Goal: Task Accomplishment & Management: Manage account settings

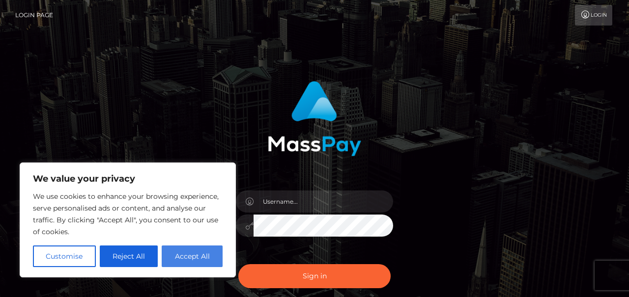
click at [202, 260] on button "Accept All" at bounding box center [192, 257] width 61 height 22
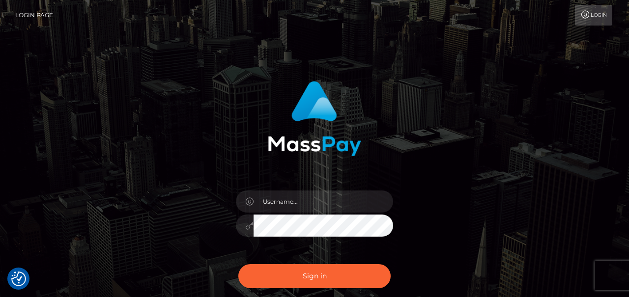
checkbox input "true"
click at [599, 15] on link "Login" at bounding box center [593, 15] width 37 height 21
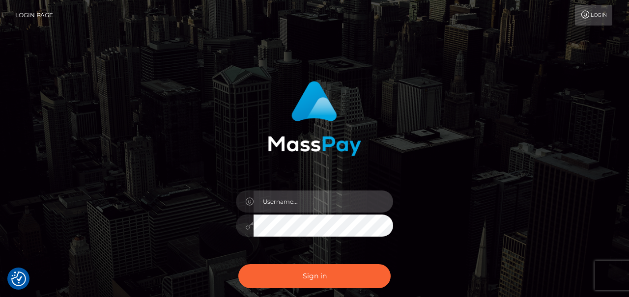
click at [322, 204] on input "text" at bounding box center [324, 202] width 140 height 22
type input "livsnyteren"
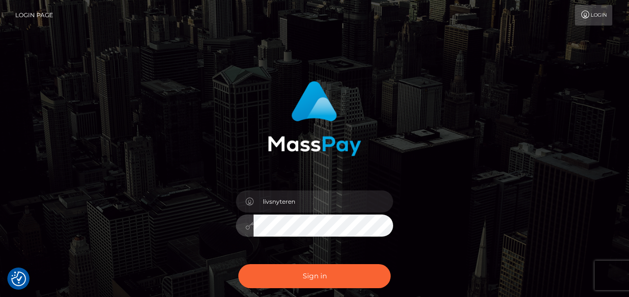
click at [238, 264] on button "Sign in" at bounding box center [314, 276] width 152 height 24
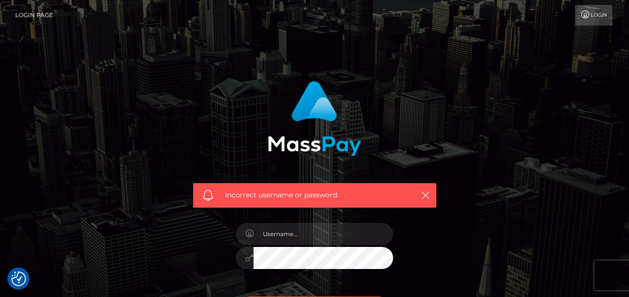
click at [596, 18] on link "Login" at bounding box center [593, 15] width 37 height 21
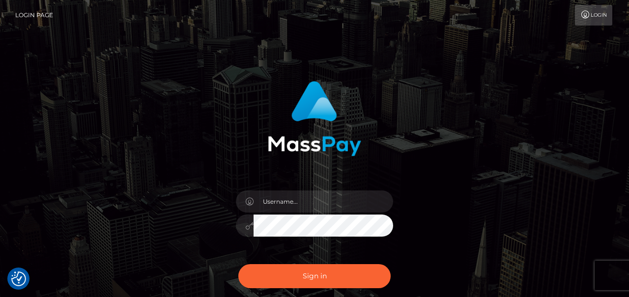
checkbox input "true"
